Goal: Browse casually

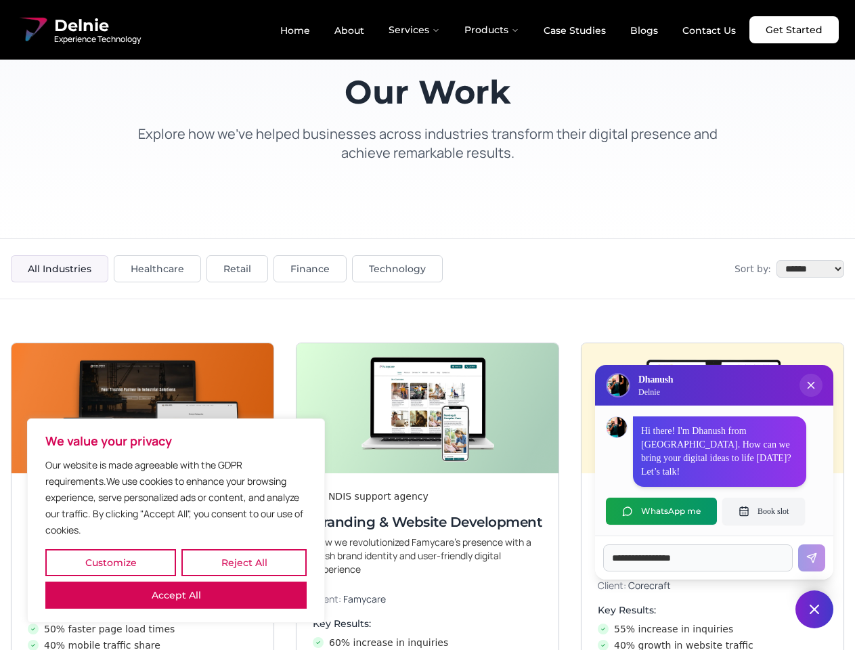
click at [110, 562] on button "Customize" at bounding box center [110, 562] width 131 height 27
click at [0, 0] on div at bounding box center [0, 0] width 0 height 0
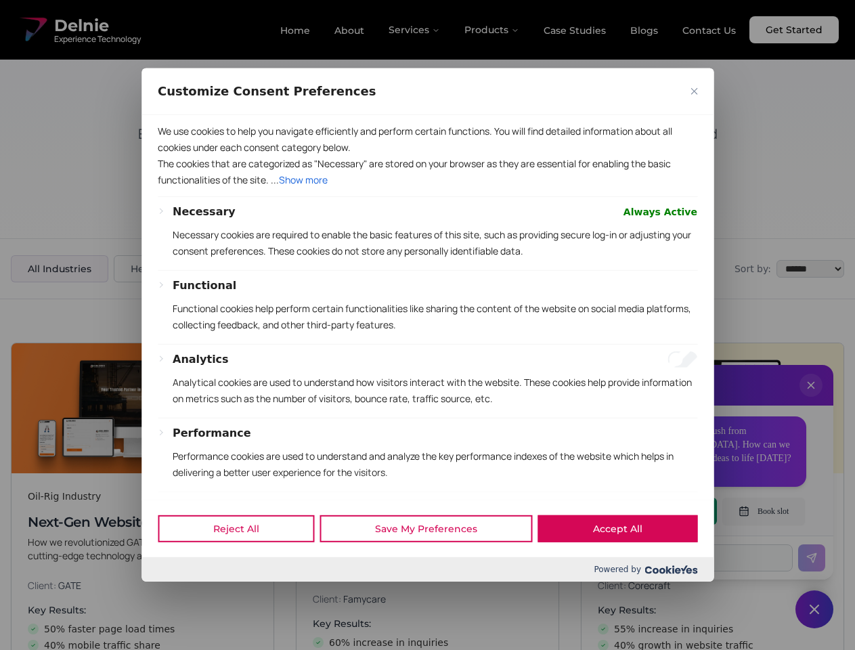
click at [427, 188] on p "The cookies that are categorized as "Necessary" are stored on your browser as t…" at bounding box center [427, 172] width 539 height 32
click at [811, 398] on div at bounding box center [427, 325] width 855 height 650
click at [661, 511] on div "Reject All Save My Preferences Accept All" at bounding box center [427, 528] width 572 height 58
click at [763, 511] on div at bounding box center [427, 325] width 855 height 650
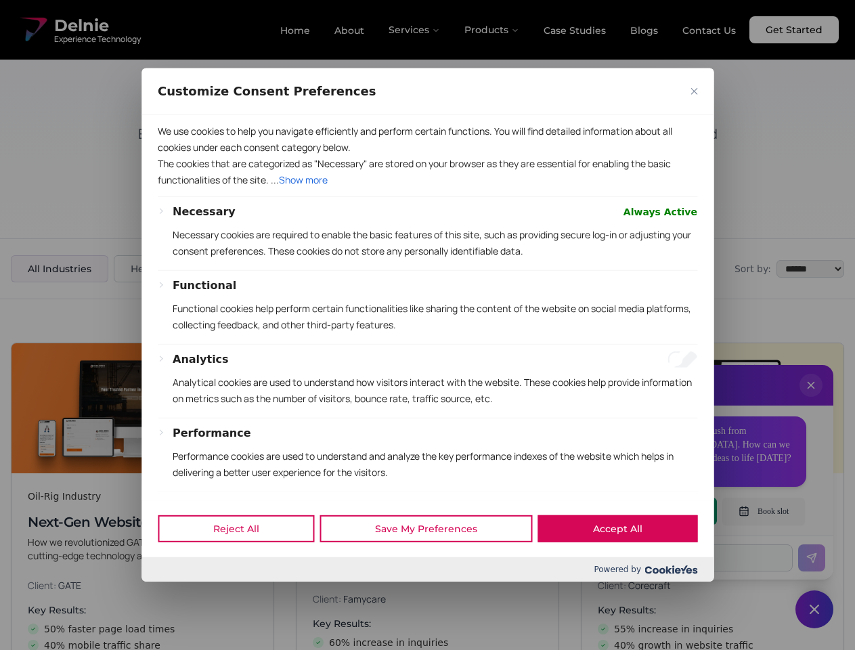
click at [814, 609] on div at bounding box center [427, 325] width 855 height 650
click at [415, 30] on div at bounding box center [427, 325] width 855 height 650
click at [492, 30] on div at bounding box center [427, 325] width 855 height 650
